Goal: Information Seeking & Learning: Check status

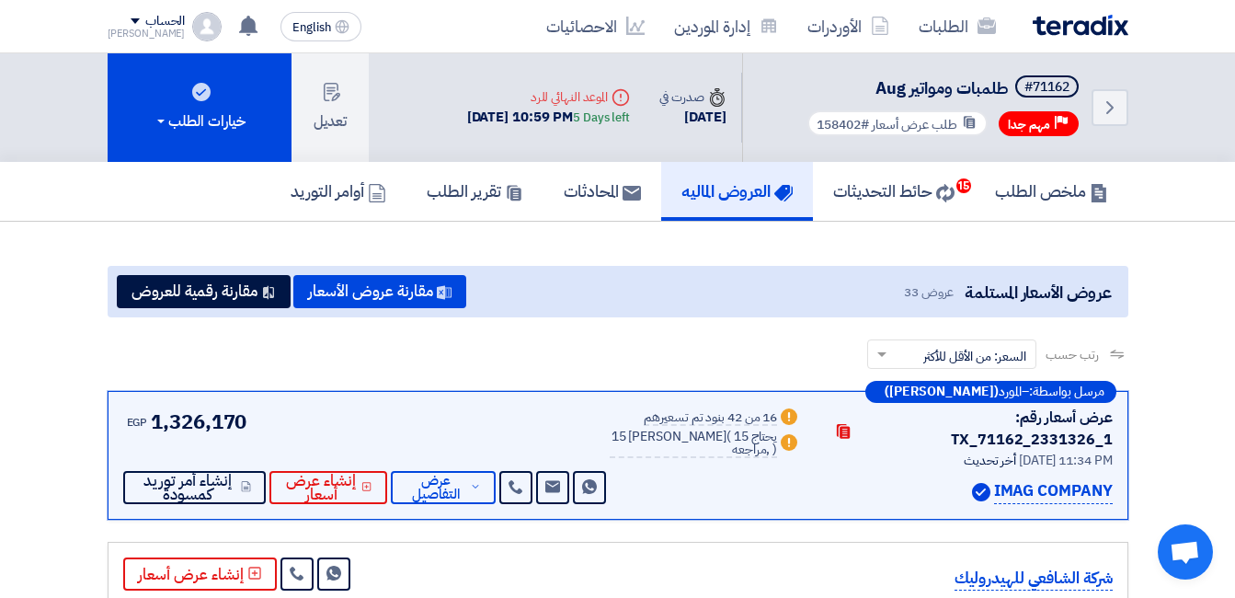
scroll to position [1287, 0]
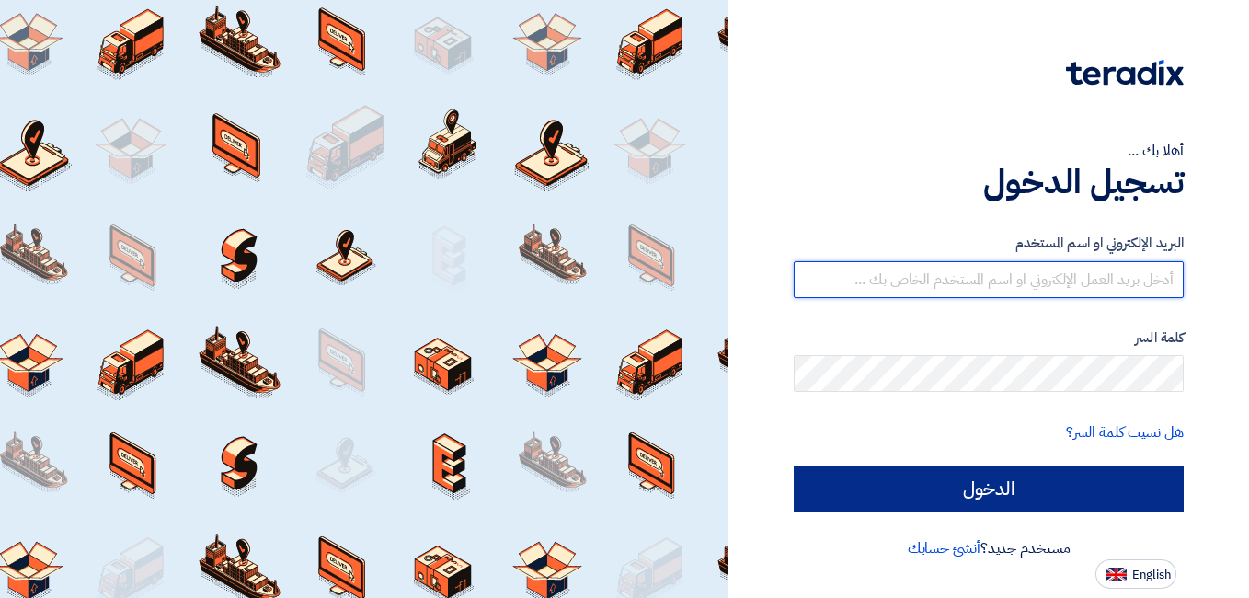
type input "mohamed.mohy@wadigroup.com.eg"
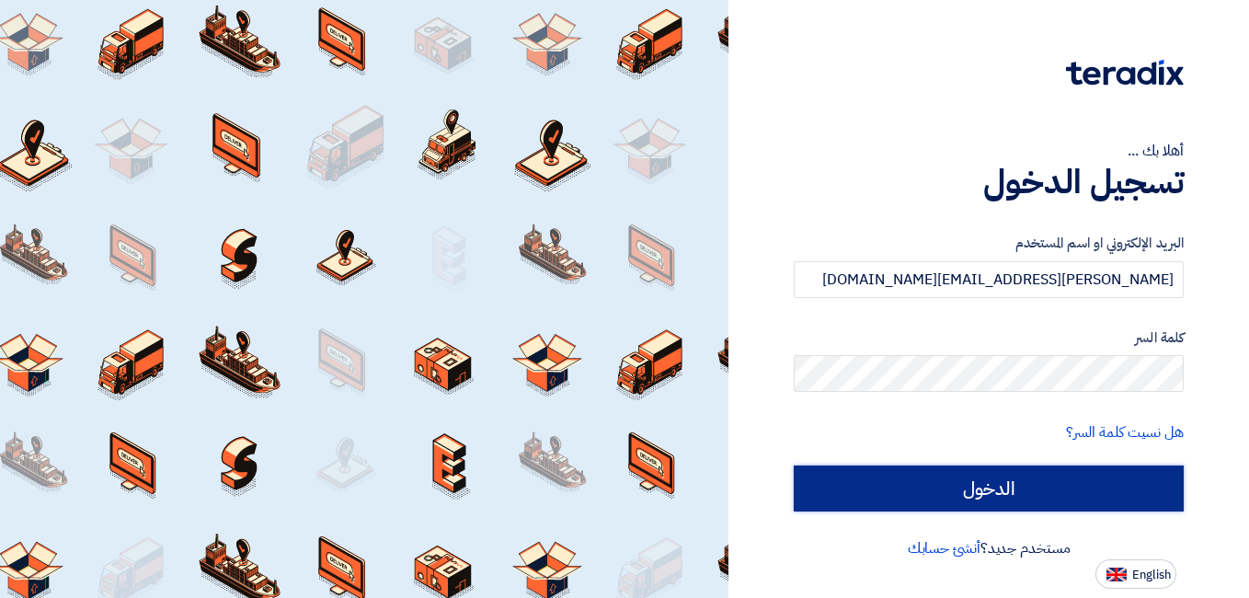
click at [1021, 475] on input "الدخول" at bounding box center [988, 488] width 390 height 46
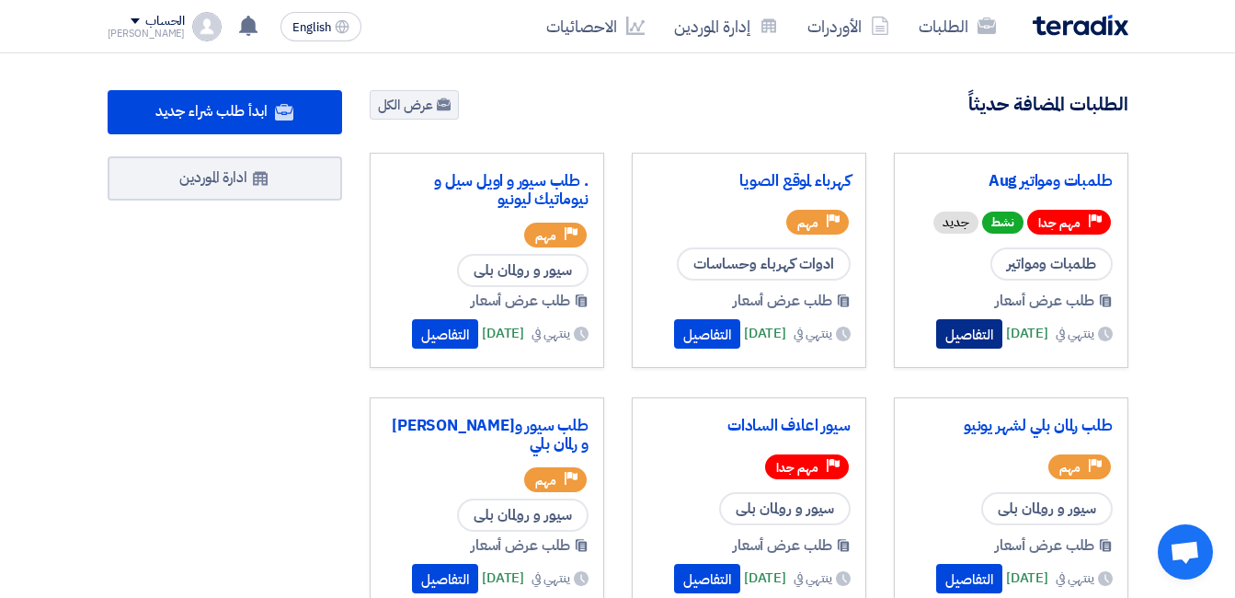
click at [950, 331] on button "التفاصيل" at bounding box center [969, 333] width 66 height 29
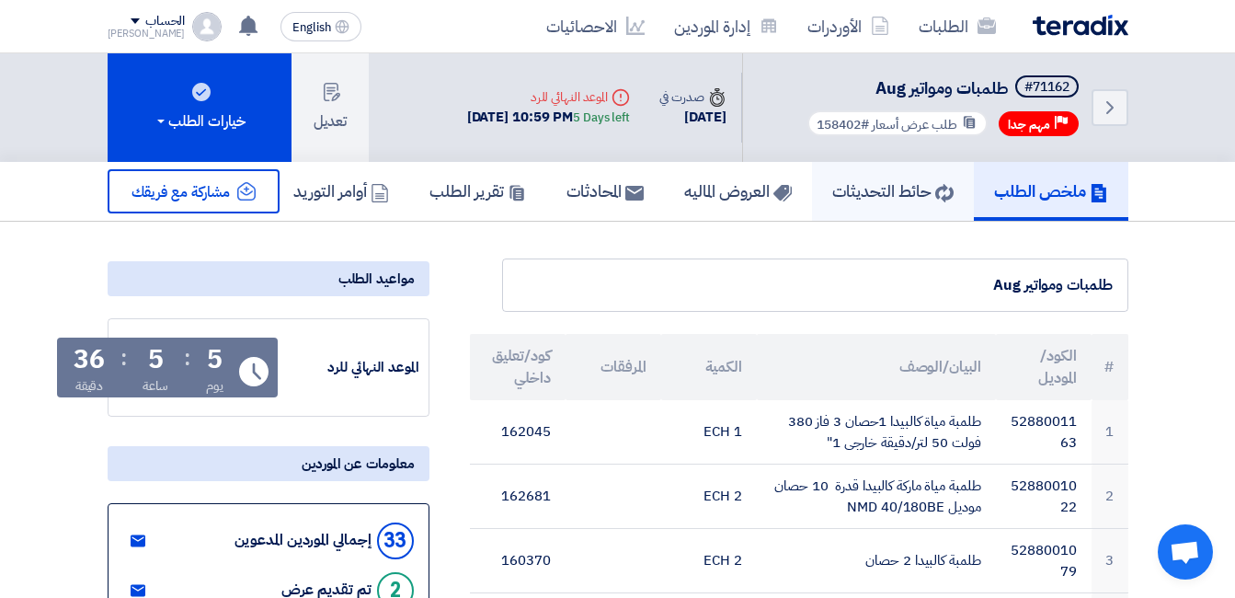
click at [887, 200] on h5 "حائط التحديثات" at bounding box center [892, 190] width 121 height 21
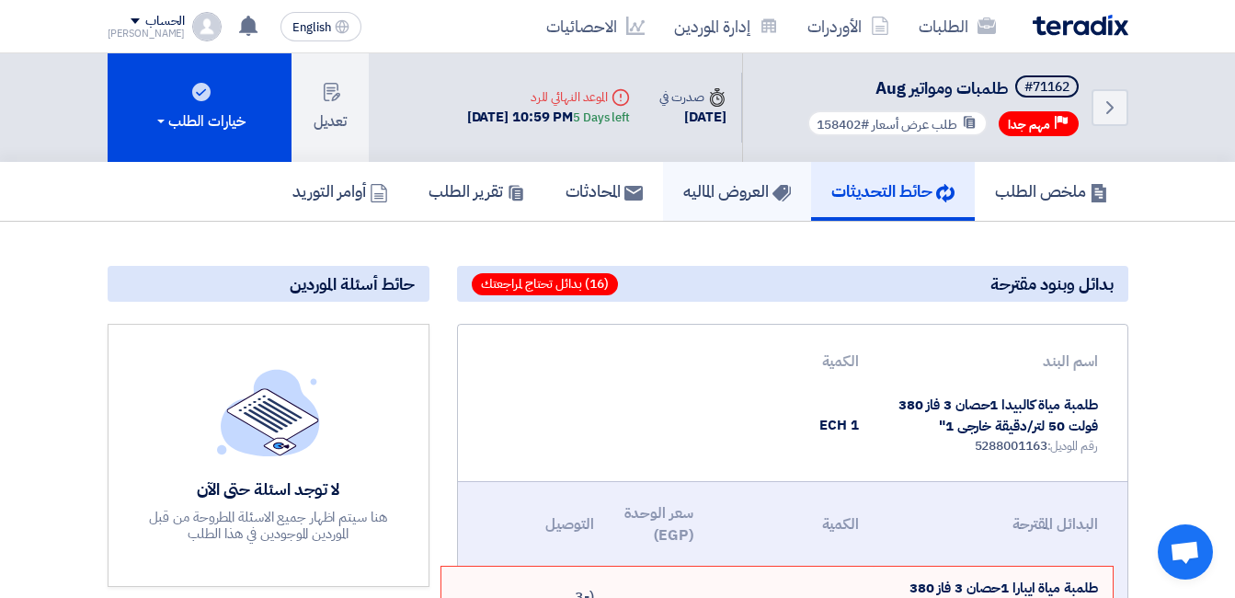
click at [745, 198] on h5 "العروض الماليه" at bounding box center [737, 190] width 108 height 21
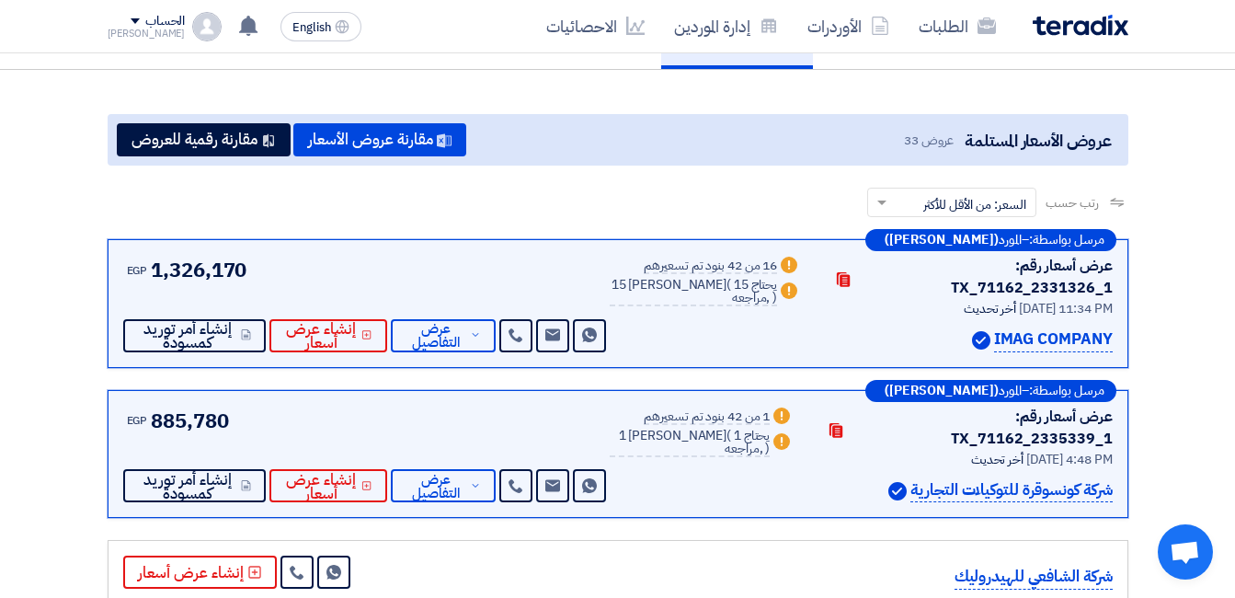
scroll to position [184, 0]
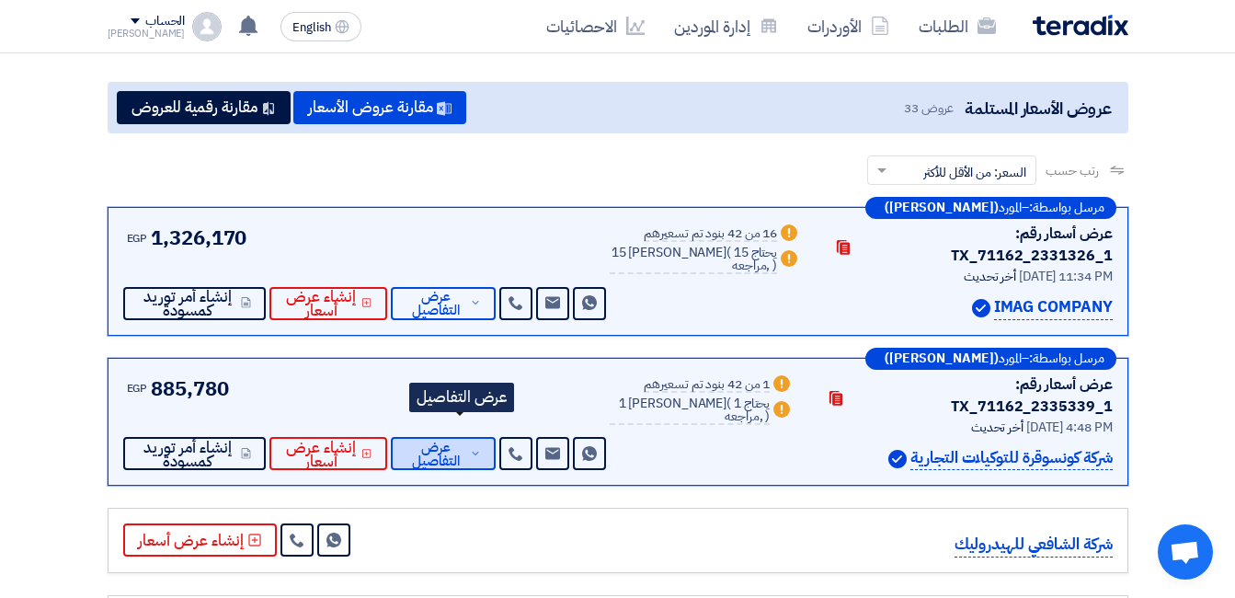
click at [487, 437] on button "عرض التفاصيل" at bounding box center [443, 453] width 105 height 33
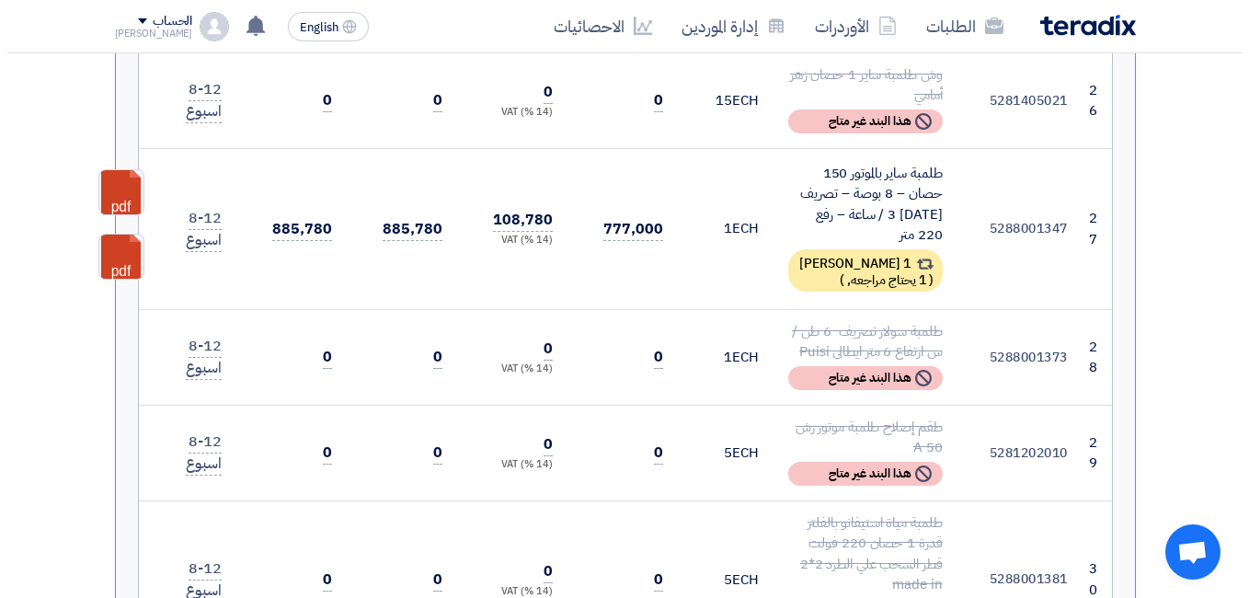
scroll to position [3494, 0]
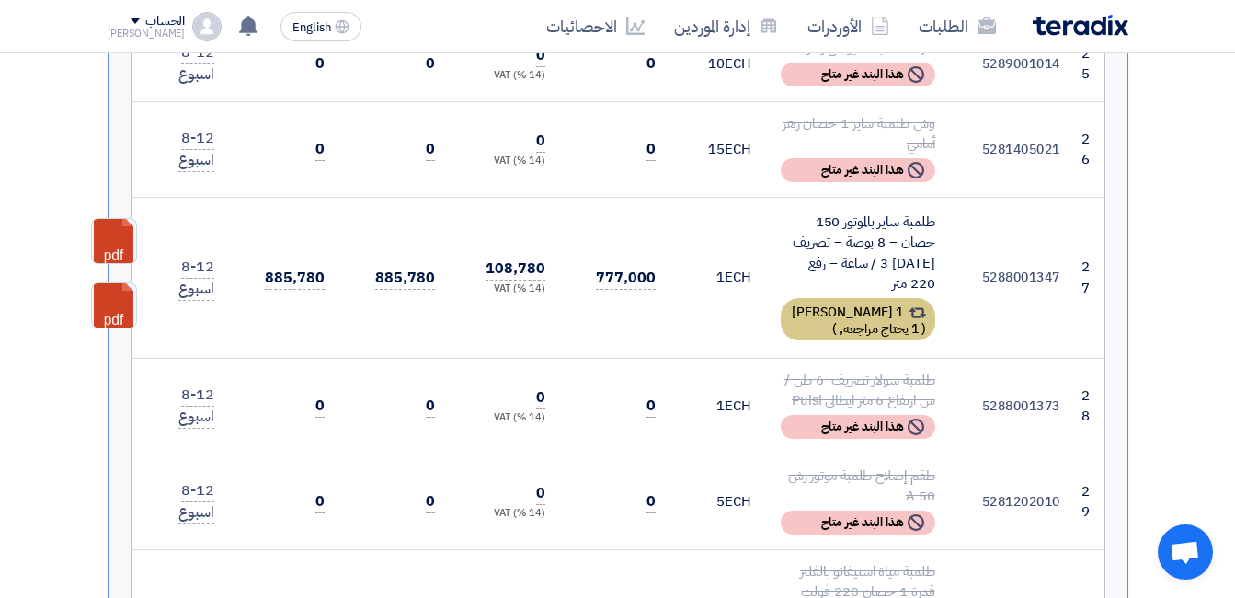
click at [813, 298] on div "1 بديل مقدم ( 1 يحتاج مراجعه, )" at bounding box center [858, 319] width 154 height 42
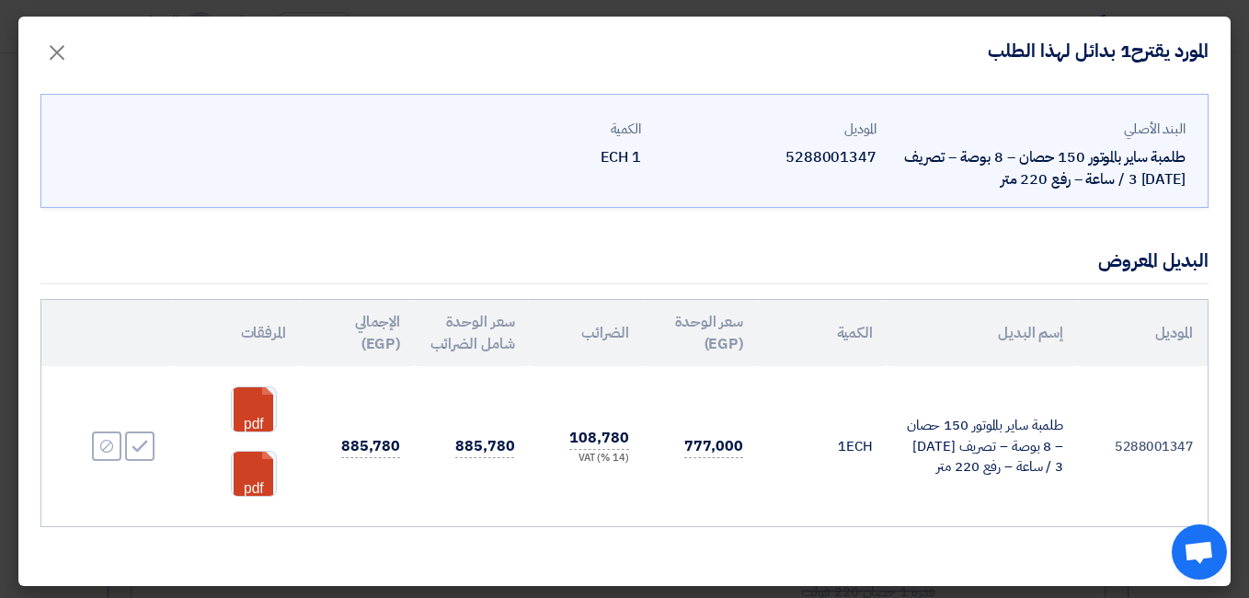
scroll to position [27, 0]
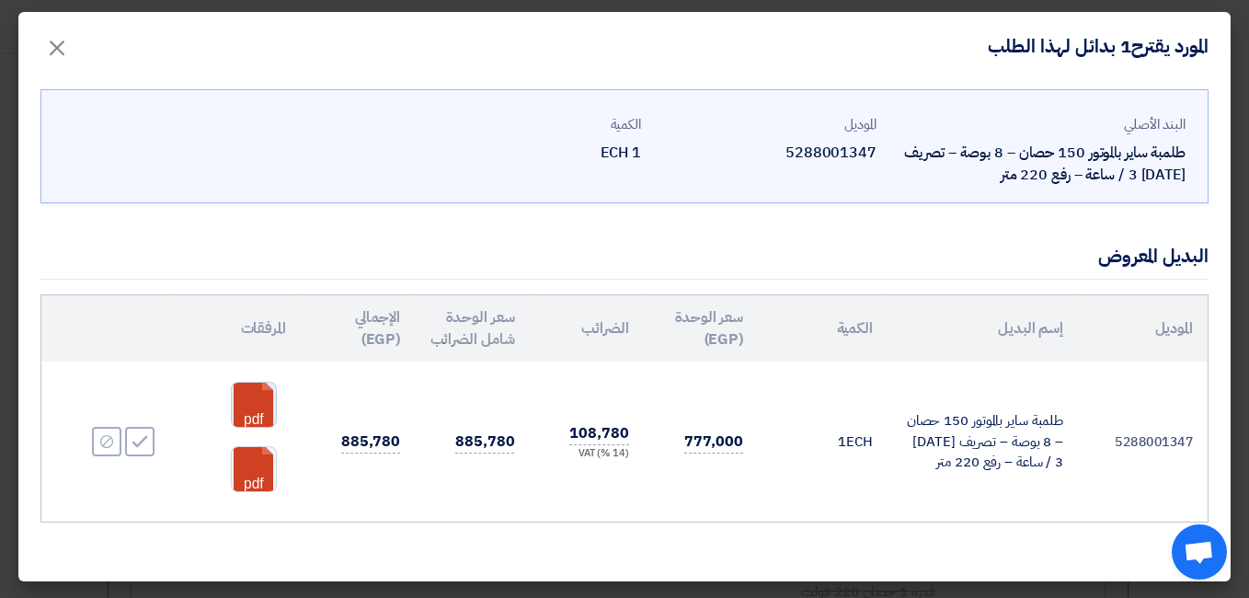
click at [268, 403] on link at bounding box center [305, 437] width 147 height 110
click at [269, 474] on link at bounding box center [305, 502] width 147 height 110
